Goal: Task Accomplishment & Management: Manage account settings

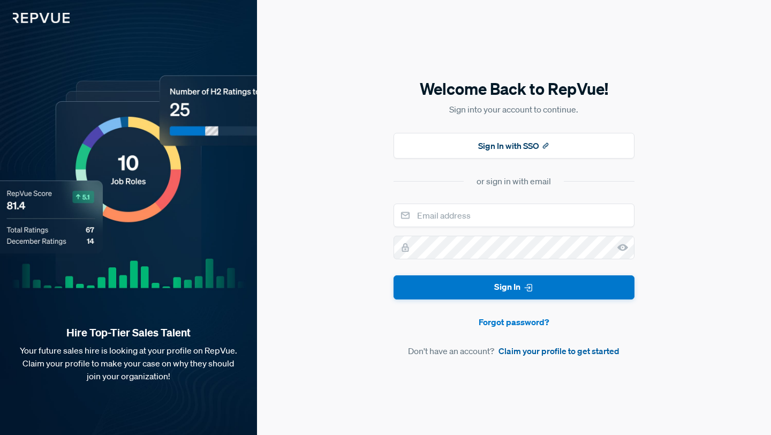
click at [530, 351] on link "Claim your profile to get started" at bounding box center [559, 350] width 121 height 13
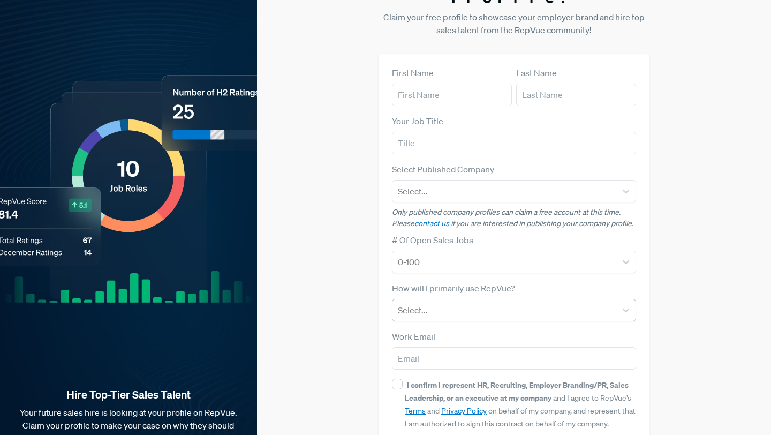
scroll to position [86, 0]
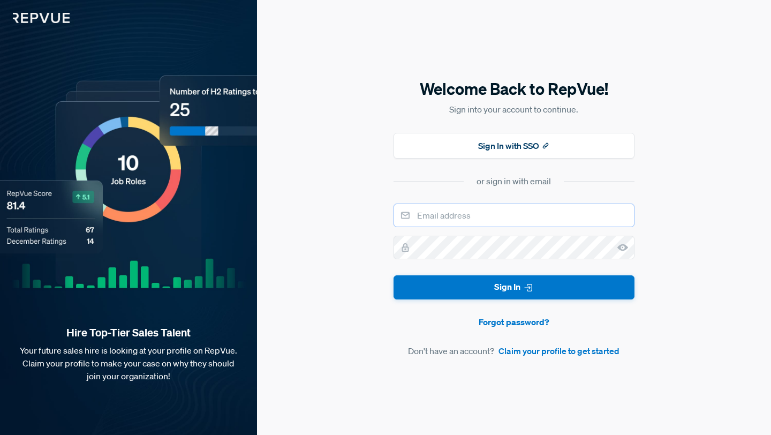
click at [532, 212] on input "email" at bounding box center [514, 216] width 241 height 24
type input "[EMAIL_ADDRESS][DOMAIN_NAME]"
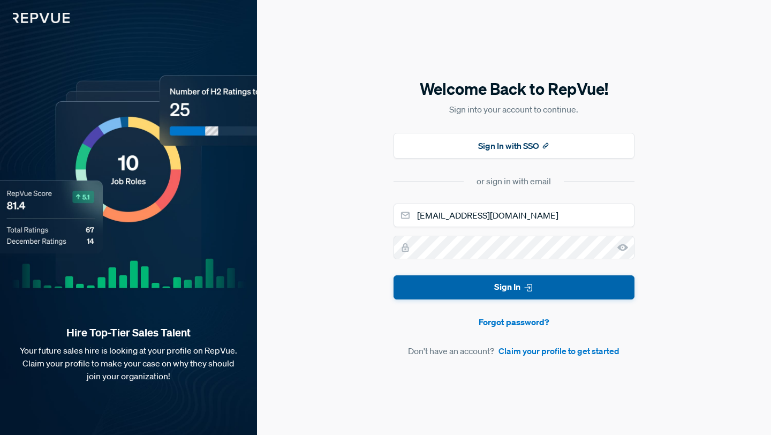
click at [444, 283] on button "Sign In" at bounding box center [514, 287] width 241 height 24
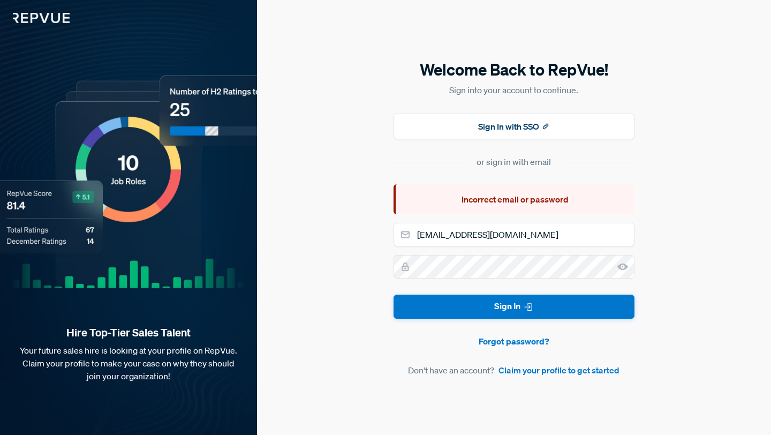
click at [626, 268] on icon at bounding box center [622, 266] width 11 height 11
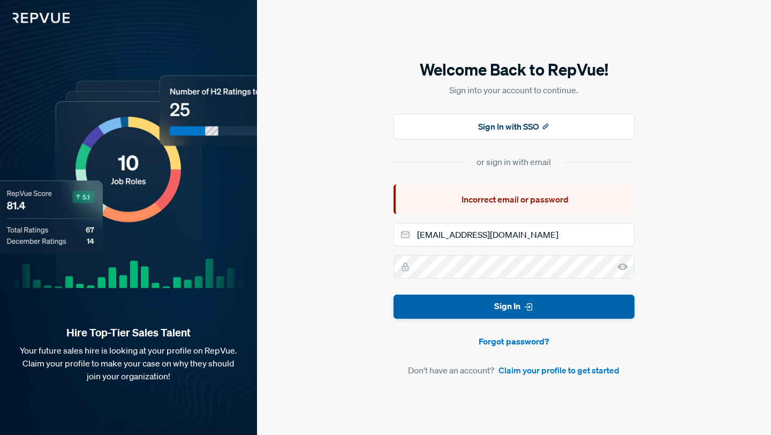
click at [479, 299] on button "Sign In" at bounding box center [514, 307] width 241 height 24
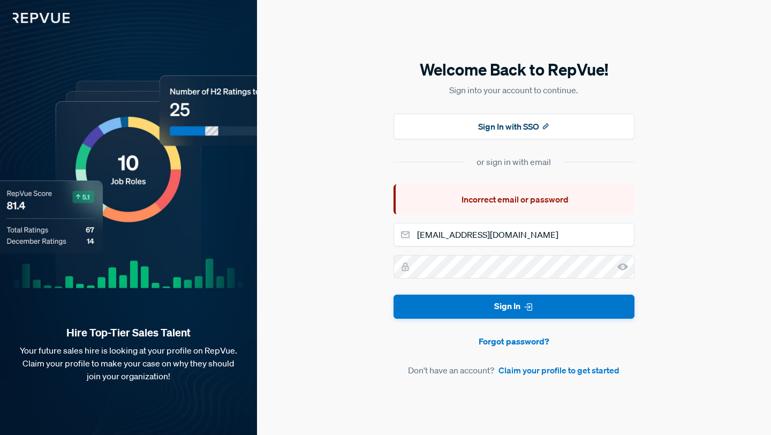
click at [46, 20] on img at bounding box center [35, 11] width 70 height 23
click at [57, 17] on img at bounding box center [35, 11] width 70 height 23
